Goal: Check status: Check status

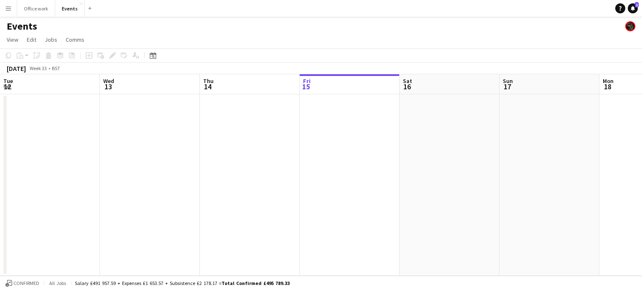
scroll to position [0, 200]
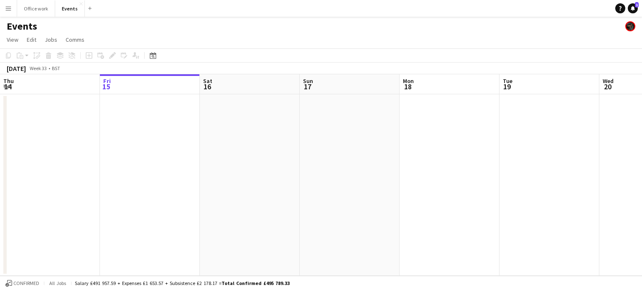
click at [9, 8] on app-icon "Menu" at bounding box center [8, 8] width 7 height 7
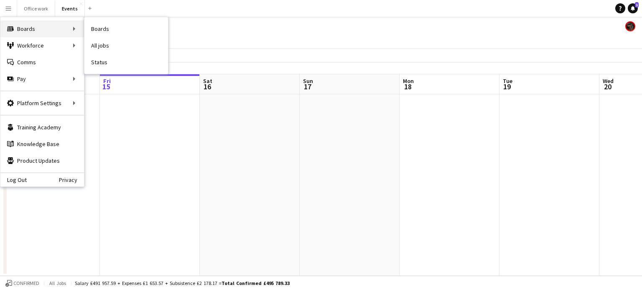
click at [28, 35] on div "Boards Boards" at bounding box center [42, 28] width 84 height 17
click at [226, 35] on app-page-menu "View Day view expanded Day view collapsed Month view Date picker Jump to [DATE]…" at bounding box center [321, 41] width 642 height 16
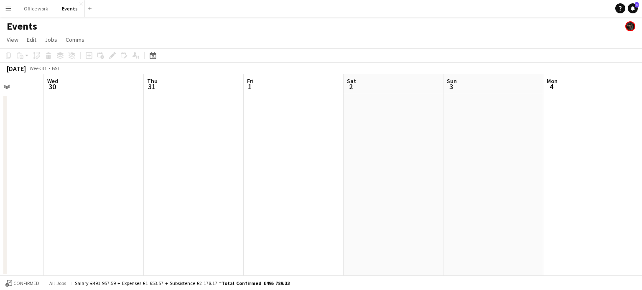
scroll to position [0, 233]
click at [12, 8] on button "Menu" at bounding box center [8, 8] width 17 height 17
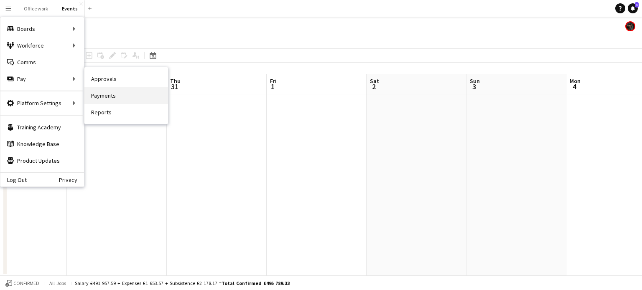
click at [100, 91] on link "Payments" at bounding box center [126, 95] width 84 height 17
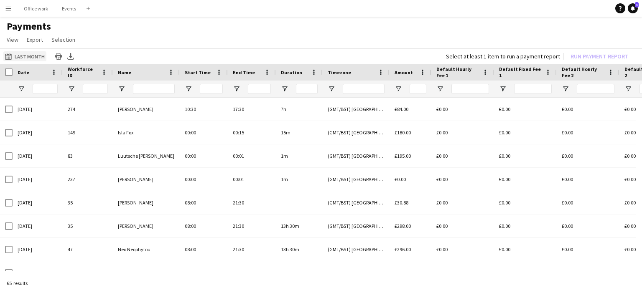
click at [11, 55] on app-icon "Last Month" at bounding box center [10, 56] width 10 height 7
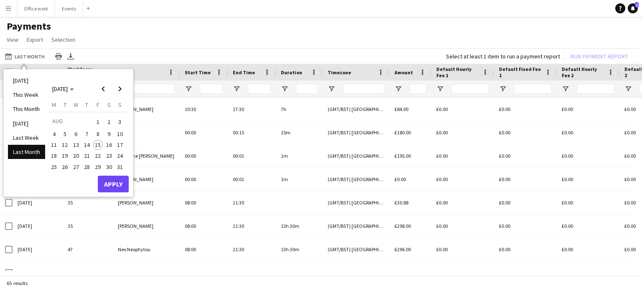
click at [122, 51] on div "Last Month Last Month [DATE] This Week This Month [DATE] Last Week Last Month […" at bounding box center [321, 55] width 642 height 15
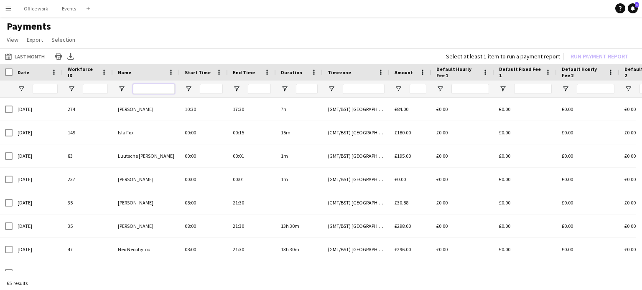
click at [137, 88] on input "Name Filter Input" at bounding box center [154, 89] width 42 height 10
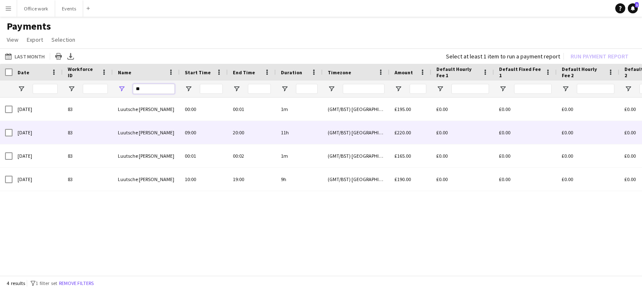
type input "*"
